Goal: Task Accomplishment & Management: Manage account settings

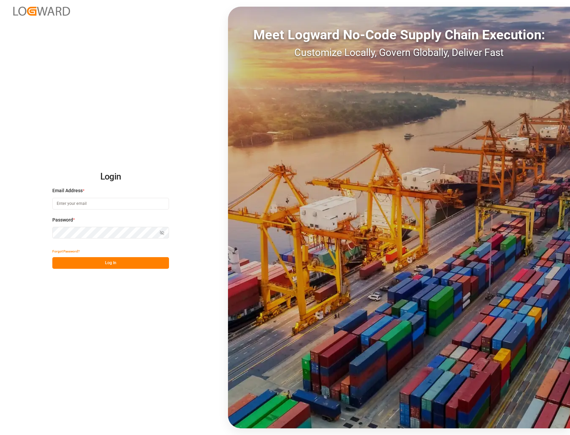
type input "ida.timmen@melitta.de"
click at [74, 259] on button "Log In" at bounding box center [110, 263] width 117 height 12
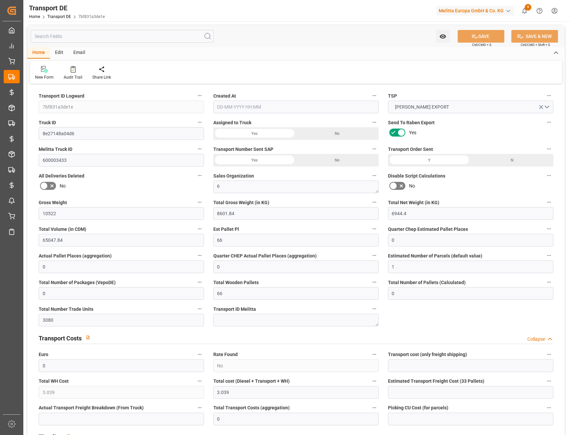
type input "10522"
type input "8601.84"
type input "6944.4"
type input "65047.84"
type input "66"
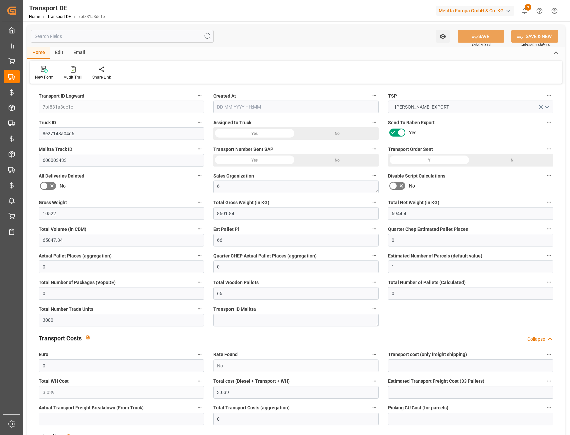
type input "0"
type input "1"
type input "0"
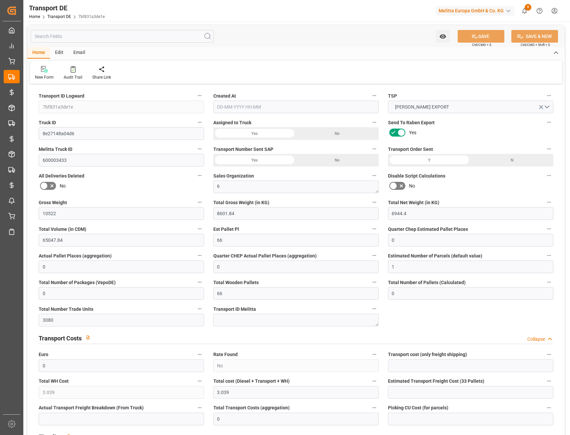
type input "66"
type input "0"
type input "3080"
type input "0"
type input "3.039"
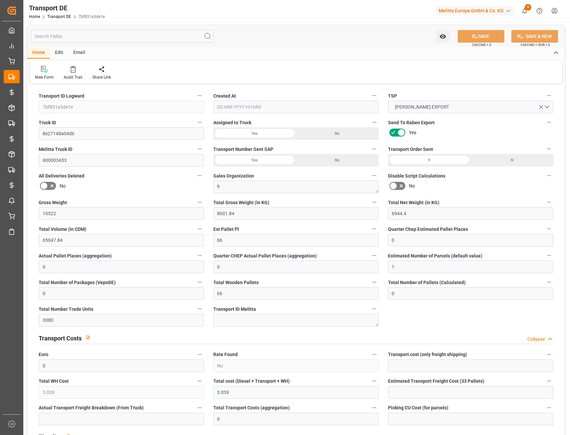
type input "0"
type input "91"
type input "0"
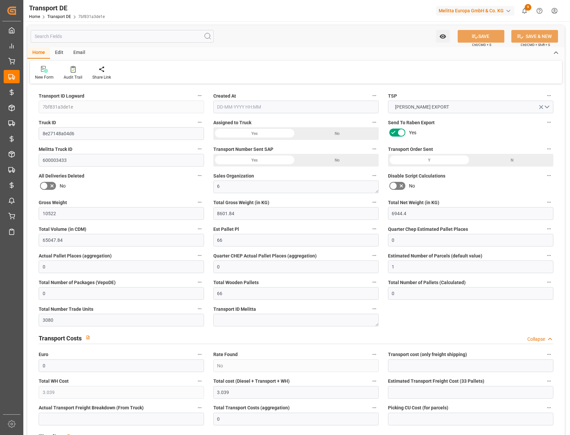
type input "0"
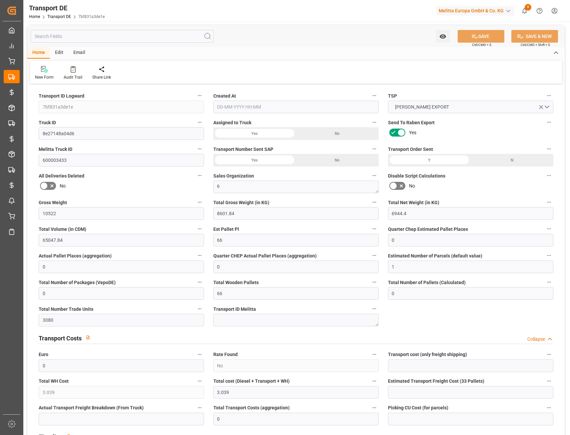
type input "0"
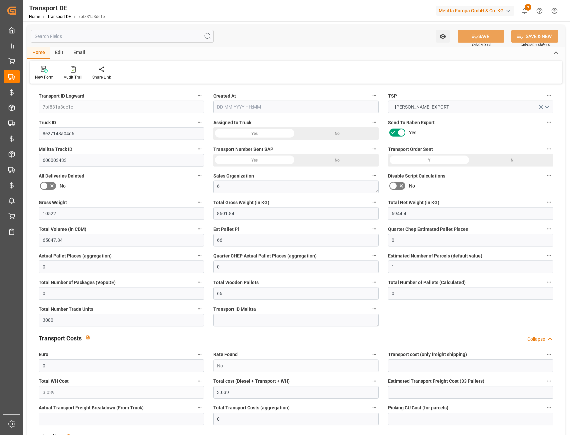
type input "0"
type input "8601.84"
type input "4710.8598"
type input "21"
type input "35"
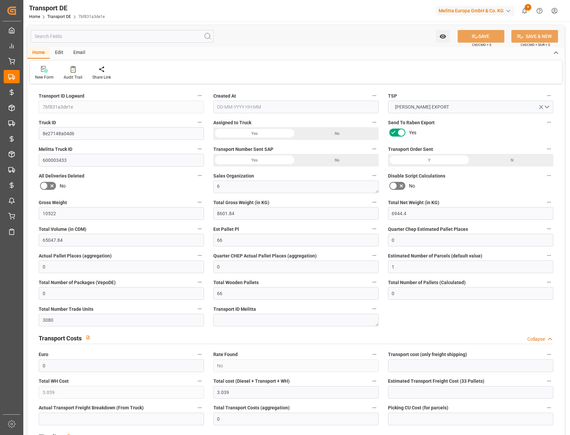
type input "66"
type input "0"
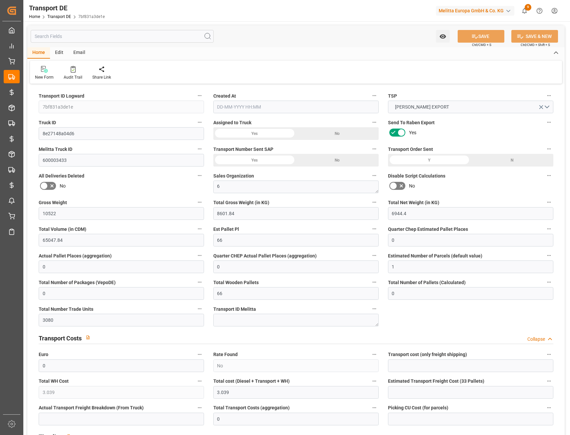
type input "0"
type input "1"
type input "0"
type input "3080"
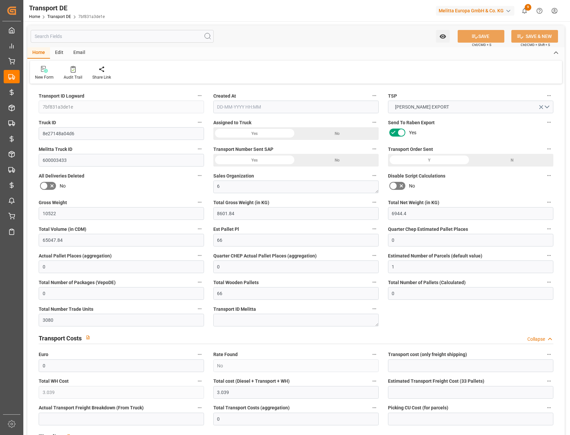
type input "3.039"
type input "0"
type input "[DATE] 15:48"
type input "[DATE]"
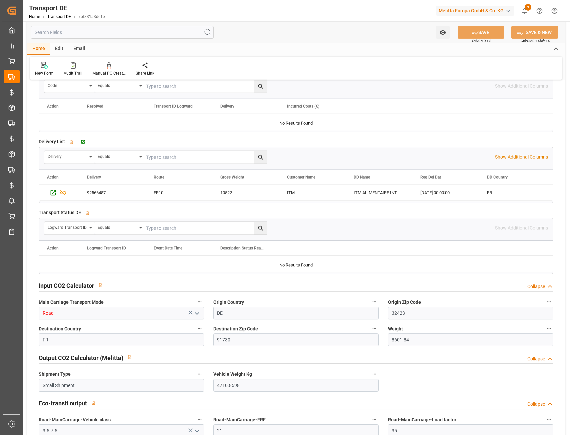
scroll to position [1167, 0]
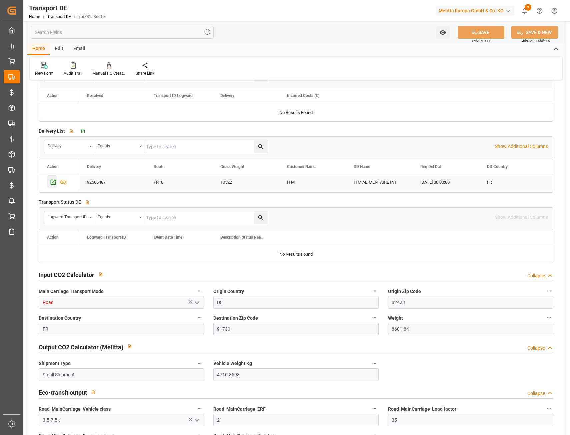
click at [53, 183] on icon "Press SPACE to select this row." at bounding box center [53, 181] width 5 height 5
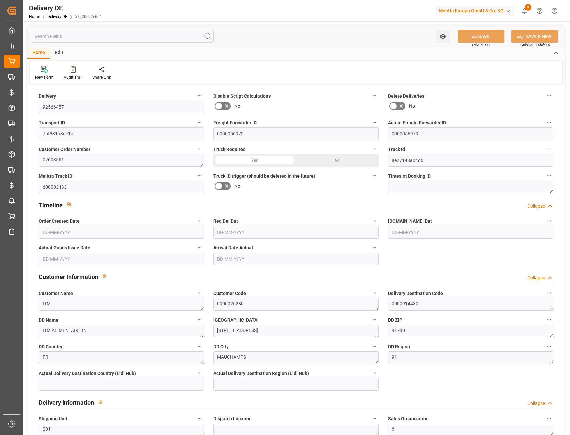
type input "0"
type input "66"
type input "6944.4"
type input "10522"
type input "65047.84"
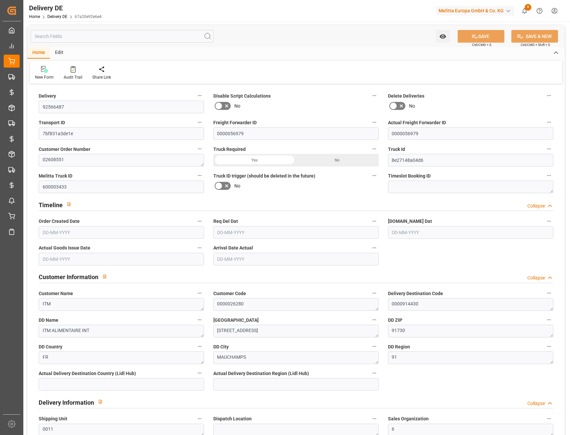
type input "09-10-2025"
type input "[DATE]"
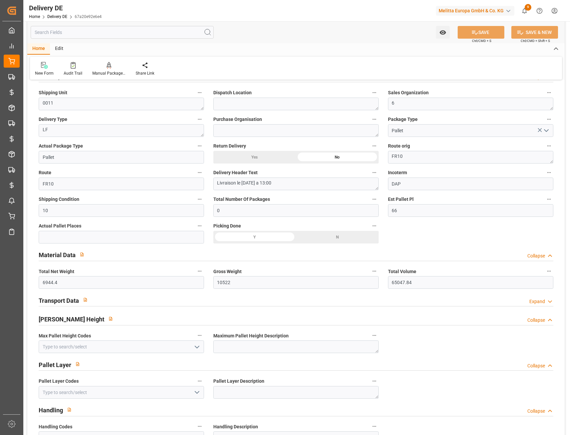
scroll to position [333, 0]
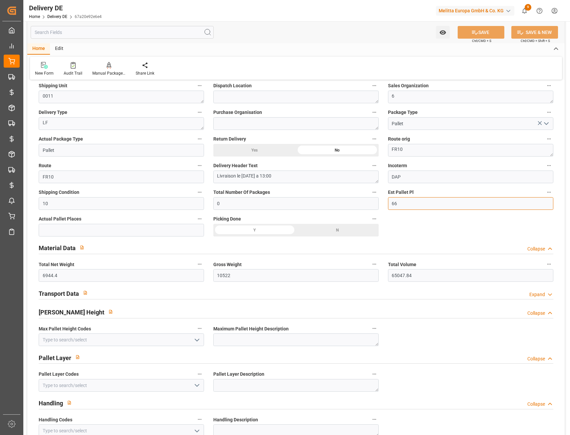
drag, startPoint x: 391, startPoint y: 200, endPoint x: 423, endPoint y: 207, distance: 33.0
click at [423, 207] on input "66" at bounding box center [470, 203] width 165 height 13
type input "33"
click at [471, 30] on icon at bounding box center [474, 32] width 7 height 7
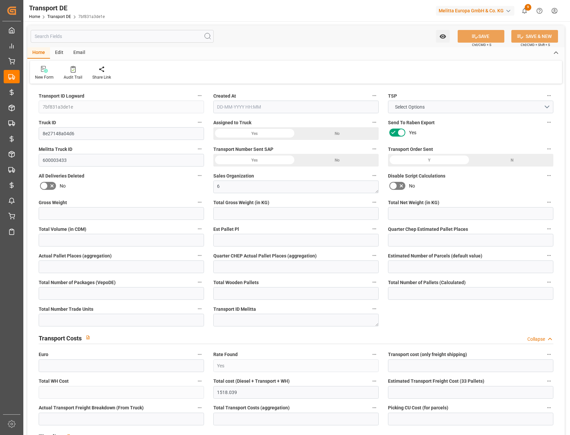
type input "7bf831a3de1e"
type input "8e27148a04d6"
type input "600003433"
type textarea "6"
type input "Yes"
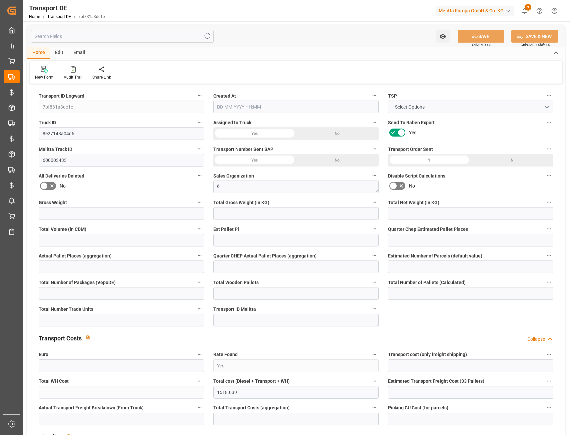
type input "1518.039"
type textarea "0000914430"
type textarea "ITM ALIMENTAIRE INT"
type input "[STREET_ADDRESS]"
type input "91730"
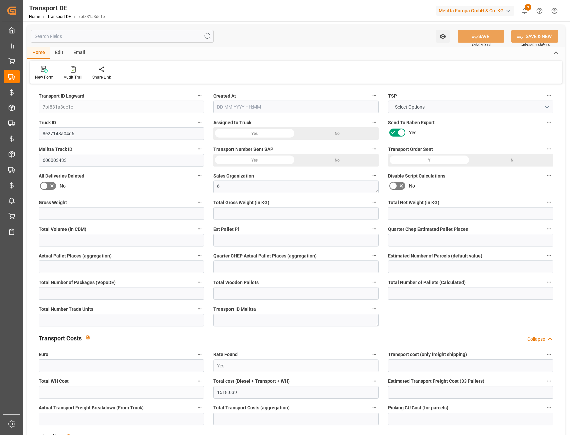
type textarea "MAUCHAMPS"
type input "FR"
type input "DE-32423"
type input "Rhenus Retail Services GmbH"
type input "[PERSON_NAME][STREET_ADDRESS]"
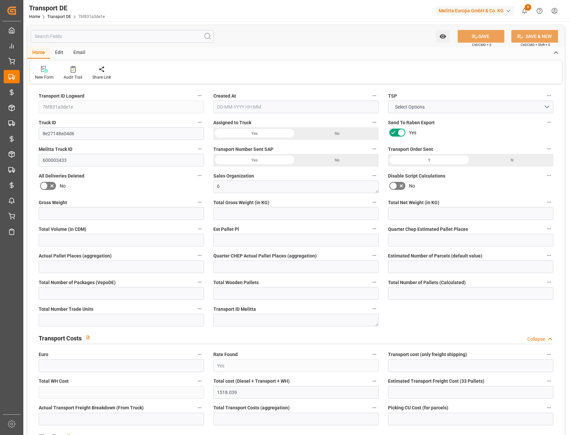
type input "32423"
type input "Minden"
type input "DE"
type input "Rhenus Retail Services GmbH"
type input "[PERSON_NAME][STREET_ADDRESS]"
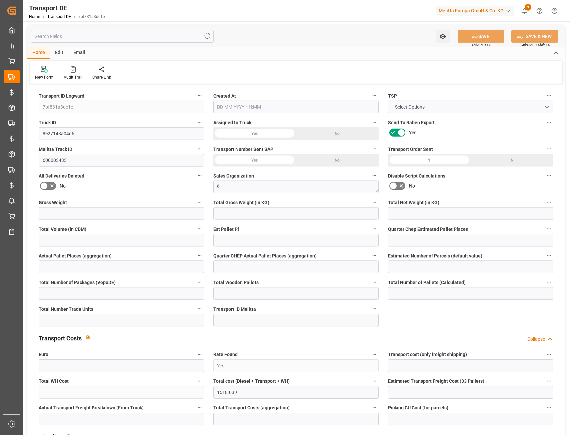
type input "32423"
type input "Minden"
type input "DE"
type textarea "4de1ef722829"
type input "Road"
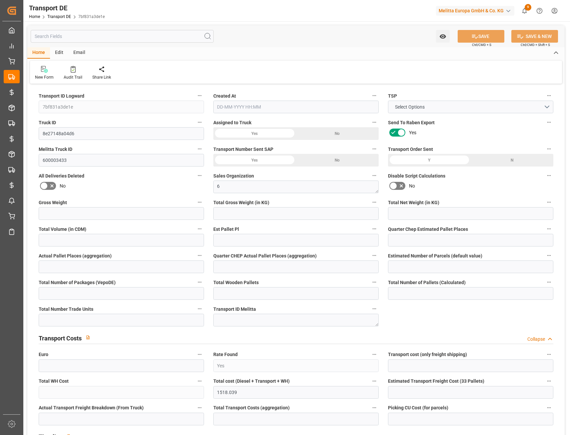
type input "DE"
type input "32423"
type input "FR"
type input "91730"
type input "Small Shipment"
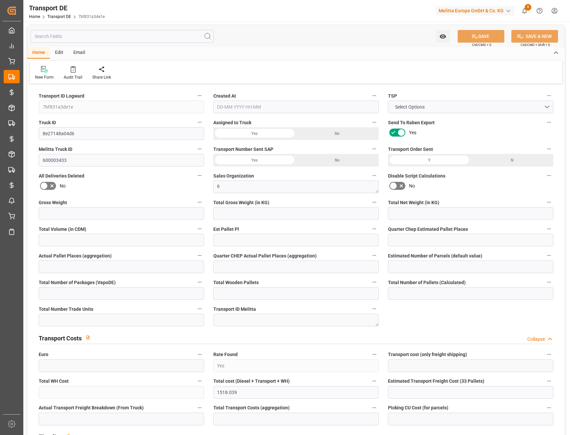
type input "3.5-7.5 t"
type input "EURO 6"
type input "Diesel"
type input "FR10"
type input "DAP"
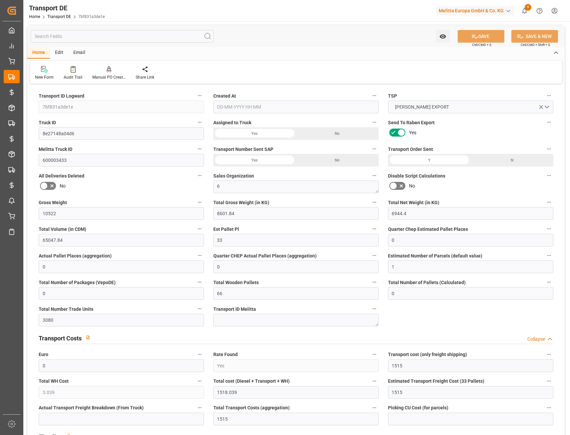
type input "10522"
type input "8601.84"
type input "6944.4"
type input "65047.84"
type input "33"
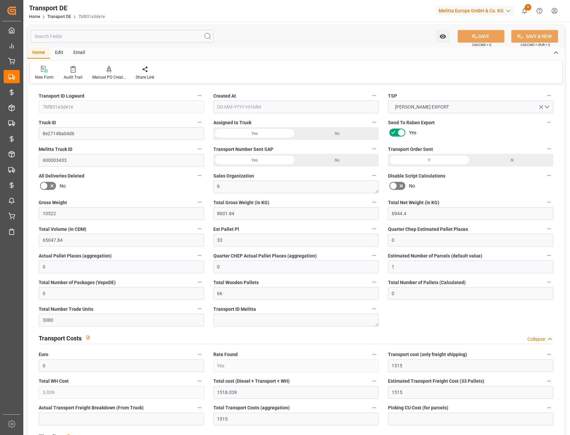
type input "0"
type input "1"
type input "0"
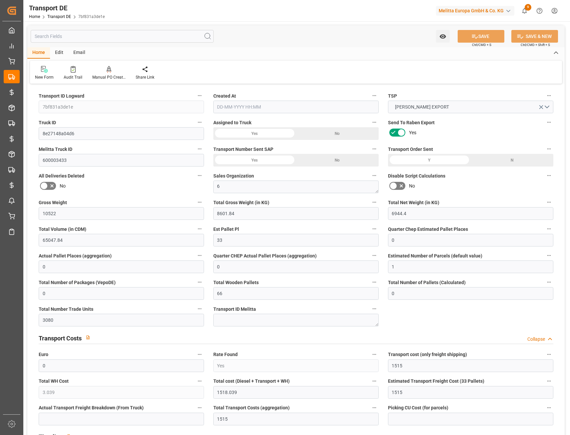
type input "66"
type input "0"
type input "3080"
type input "0"
type input "1515"
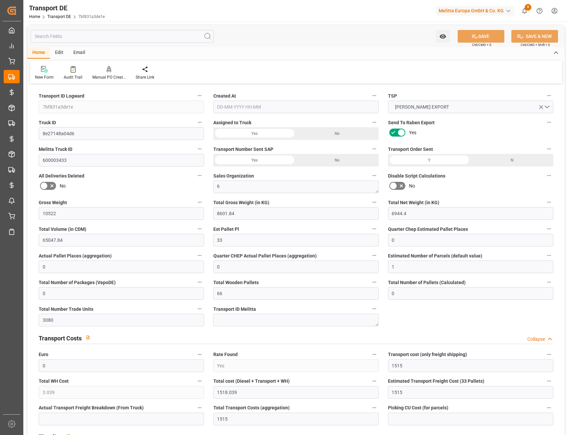
type input "3.039"
type input "1515"
type input "91"
type input "0"
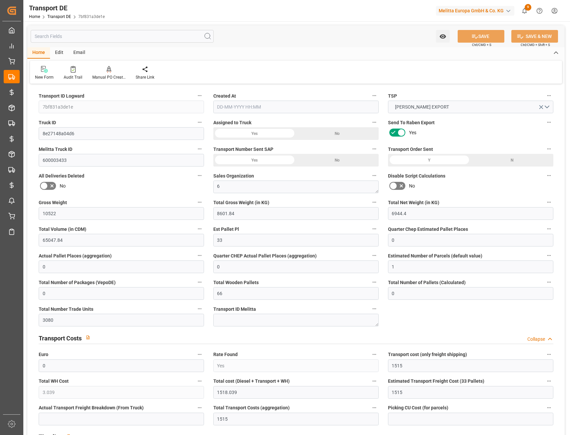
type input "0"
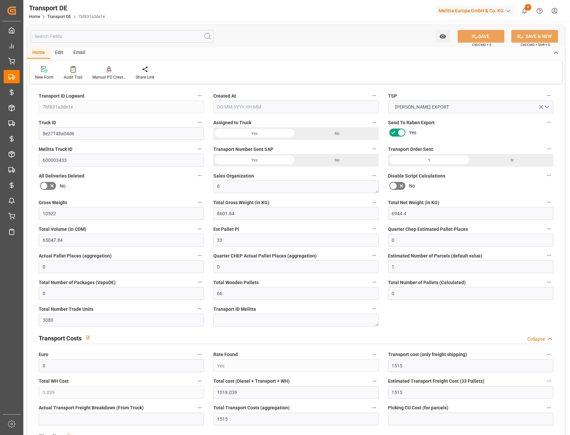
type input "0"
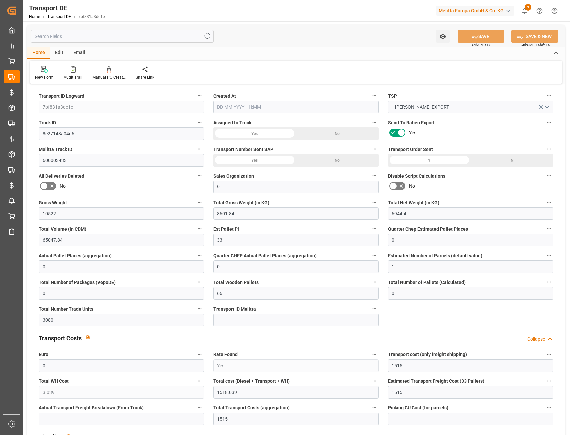
type input "0"
type input "8601.84"
type input "4710.8598"
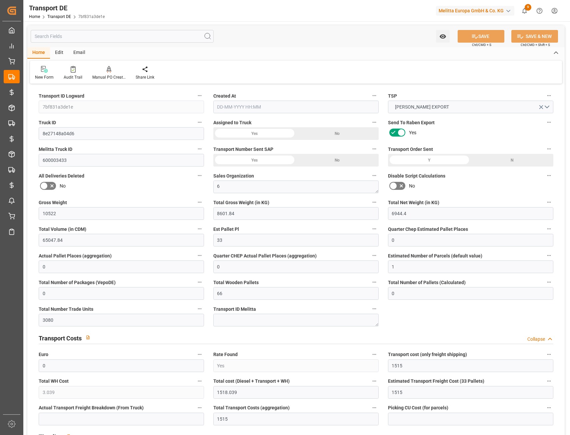
type input "21"
type input "35"
type input "66"
type input "0"
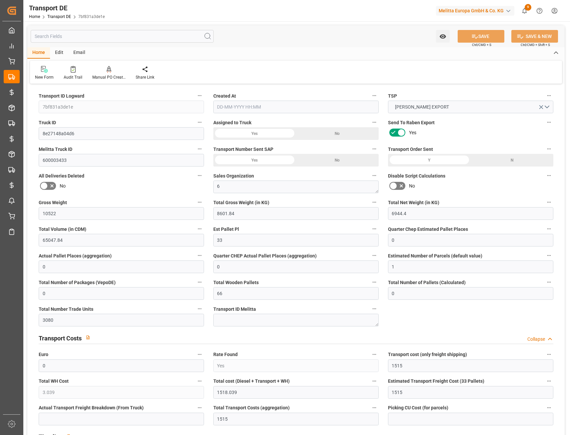
type input "0"
type input "1"
type input "0"
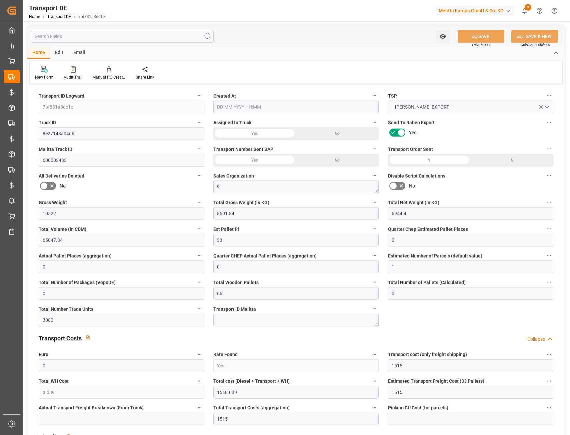
type input "0"
type input "3080"
type input "1518.039"
type input "1515"
type input "[DATE] 15:48"
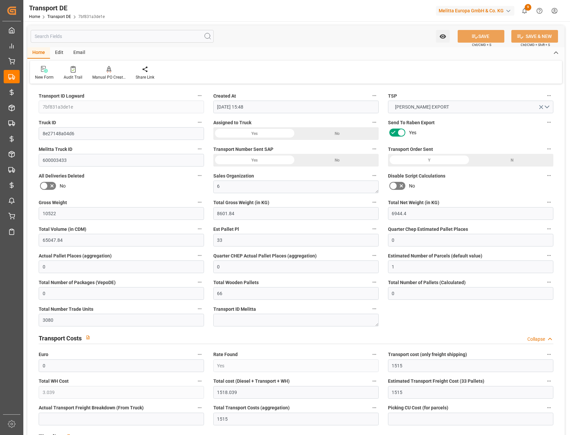
type input "[DATE]"
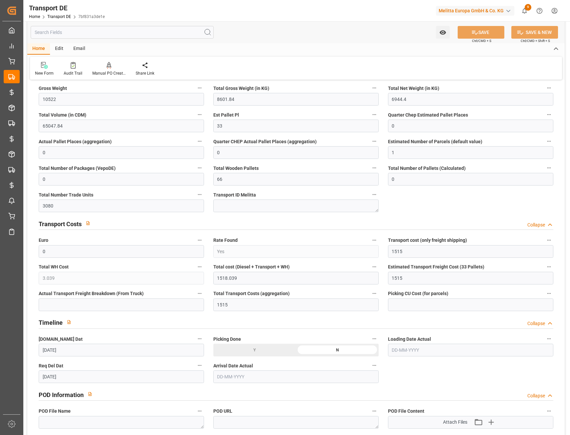
scroll to position [133, 0]
